Goal: Transaction & Acquisition: Purchase product/service

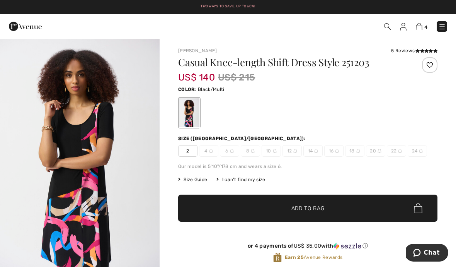
click at [424, 26] on link "4" at bounding box center [422, 26] width 12 height 9
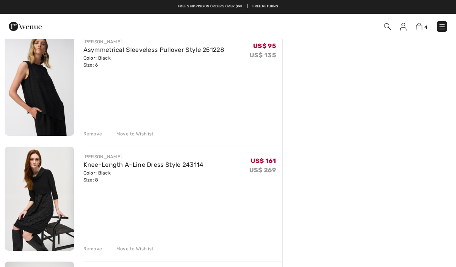
scroll to position [184, 0]
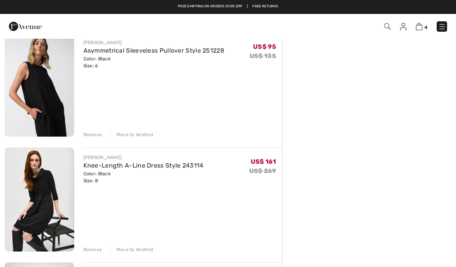
click at [40, 214] on img at bounding box center [40, 199] width 70 height 104
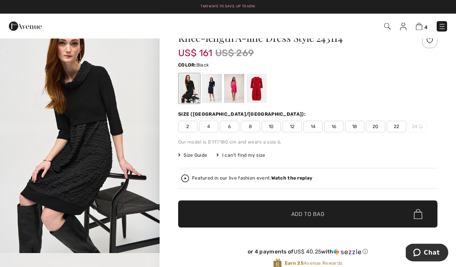
scroll to position [24, 0]
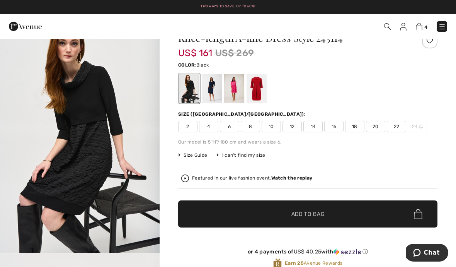
click at [235, 93] on div at bounding box center [234, 88] width 20 height 29
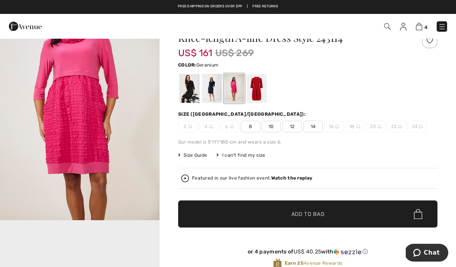
scroll to position [298, 0]
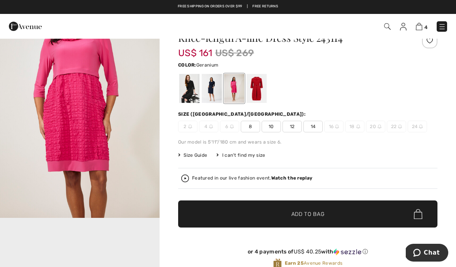
click at [188, 88] on div at bounding box center [189, 88] width 20 height 29
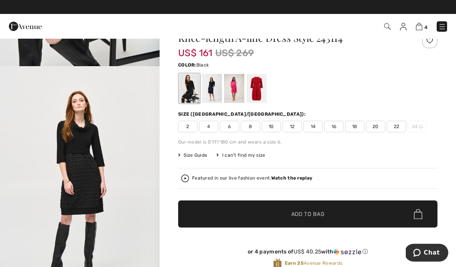
scroll to position [24, 0]
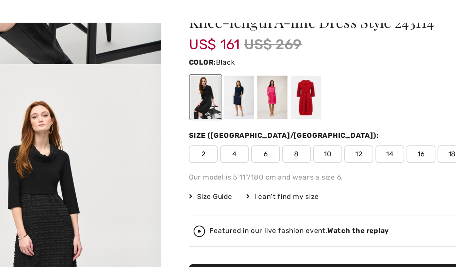
click at [224, 74] on div at bounding box center [234, 88] width 20 height 29
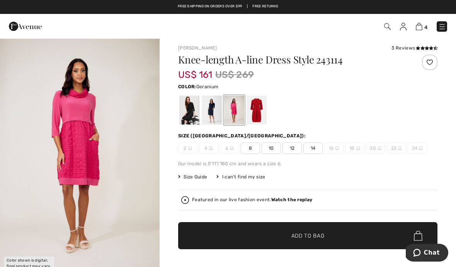
scroll to position [0, 0]
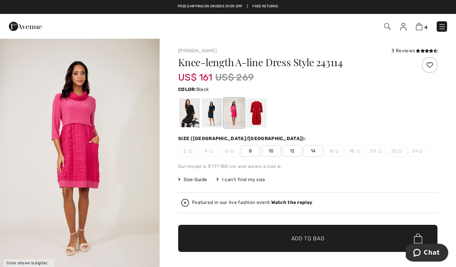
click at [187, 113] on div at bounding box center [189, 112] width 20 height 29
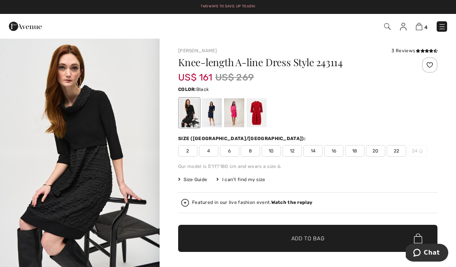
click at [292, 206] on div "Featured in our live fashion event. Watch the replay" at bounding box center [307, 203] width 253 height 8
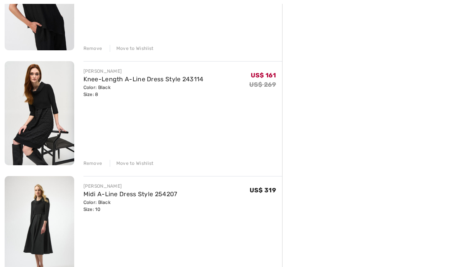
scroll to position [271, 0]
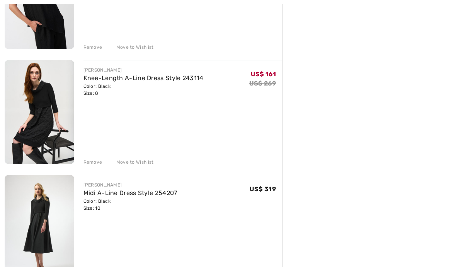
click at [49, 223] on img at bounding box center [40, 227] width 70 height 104
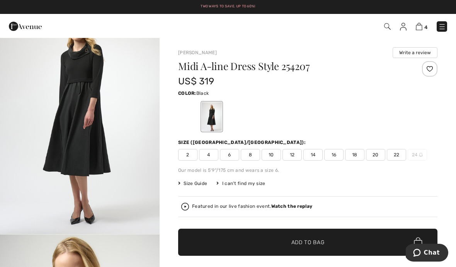
scroll to position [44, 0]
click at [298, 209] on strong "Watch the replay" at bounding box center [291, 205] width 41 height 5
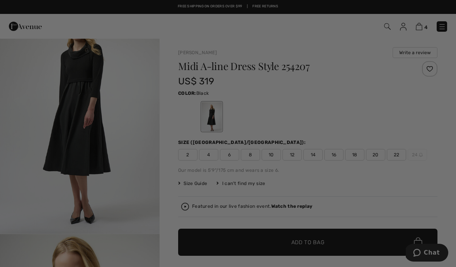
scroll to position [0, 0]
